Goal: Use online tool/utility

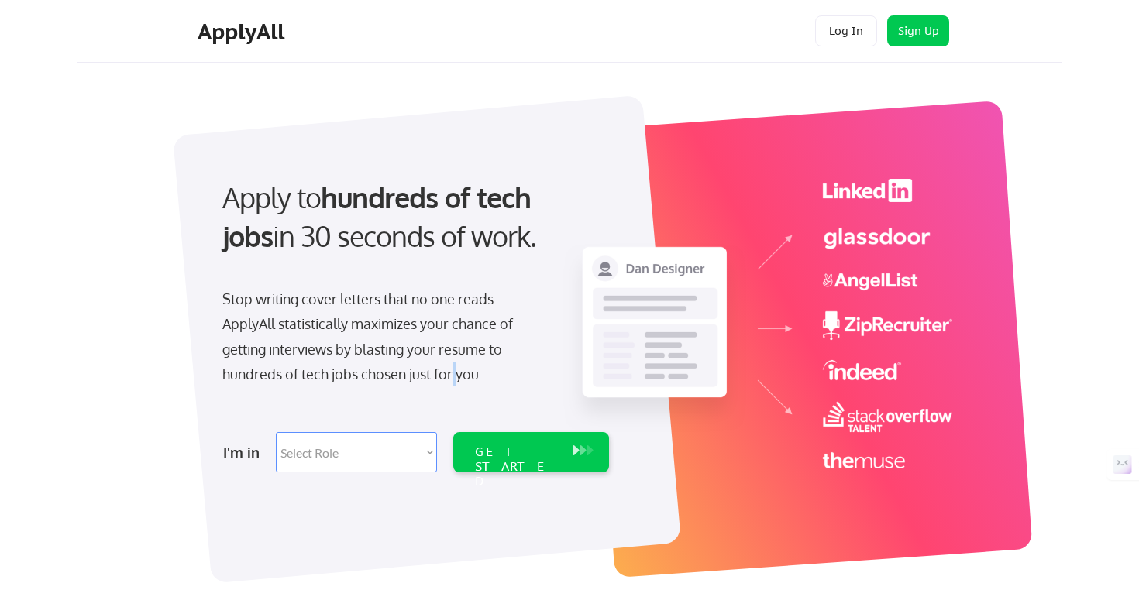
click at [452, 384] on div "Stop writing cover letters that no one reads. ApplyAll statistically maximizes …" at bounding box center [381, 337] width 318 height 101
click at [408, 456] on select "Select Role Software Engineering Product Management Customer Success Sales UI/U…" at bounding box center [356, 452] width 161 height 40
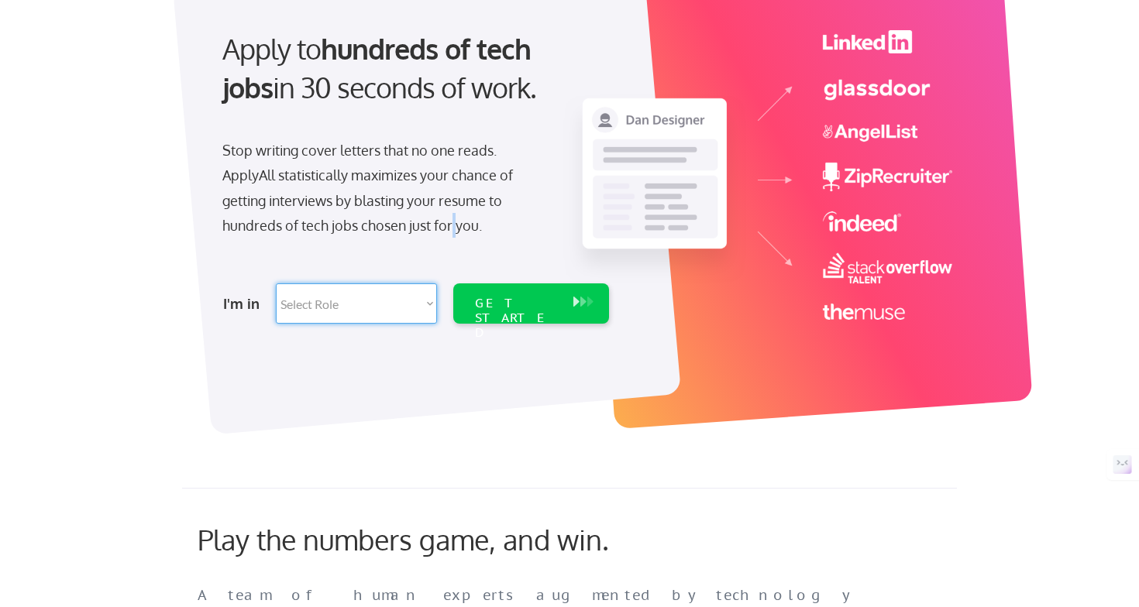
scroll to position [150, 0]
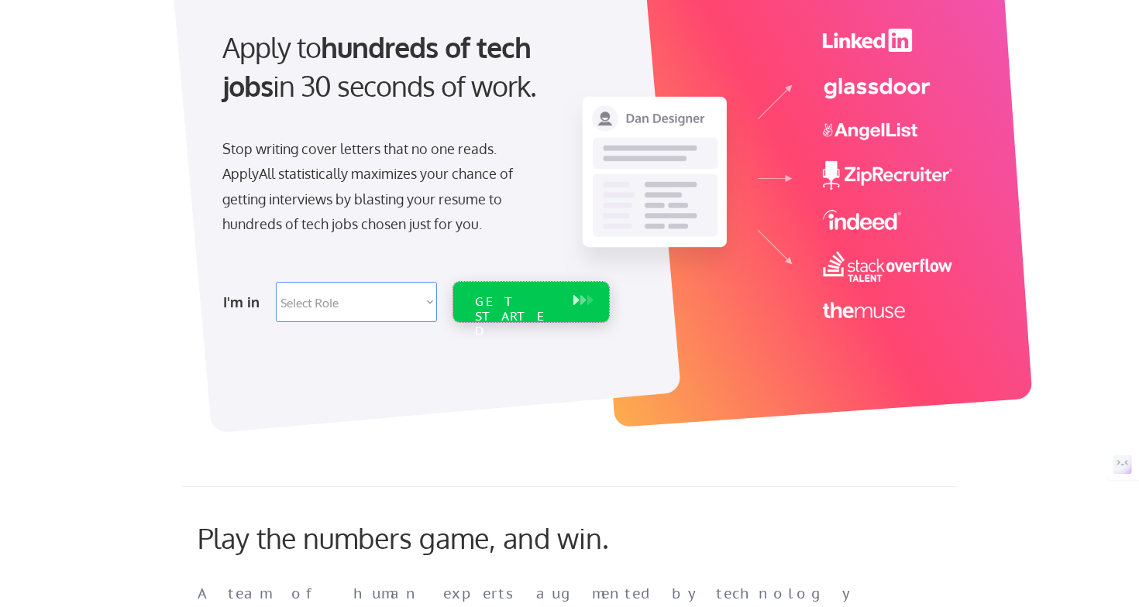
click at [537, 298] on div "GET STARTED" at bounding box center [516, 316] width 83 height 45
